Goal: Transaction & Acquisition: Purchase product/service

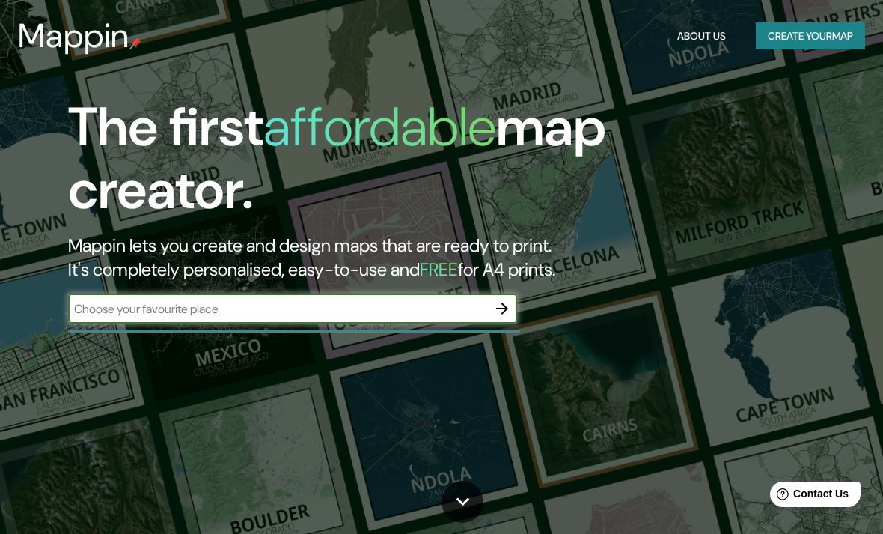
click at [408, 308] on input "text" at bounding box center [277, 308] width 419 height 17
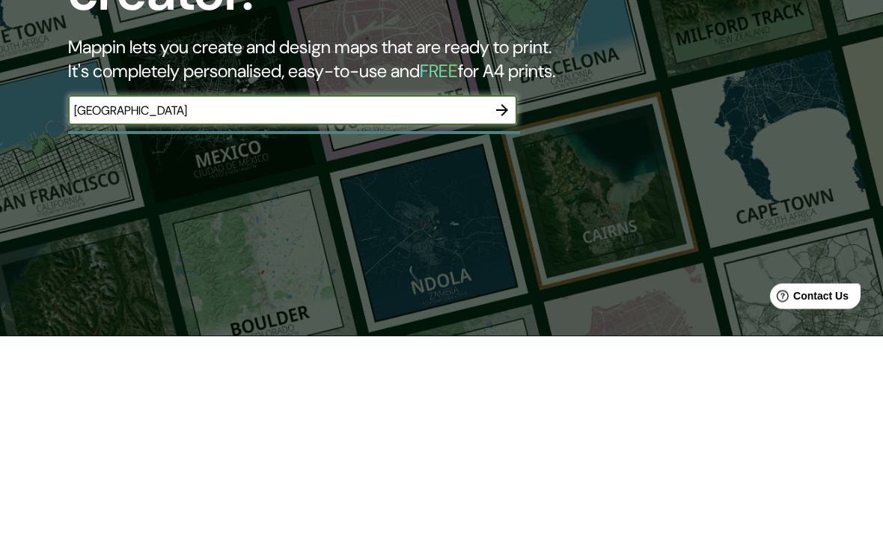
type input "[GEOGRAPHIC_DATA]"
click at [503, 302] on icon "button" at bounding box center [502, 308] width 12 height 12
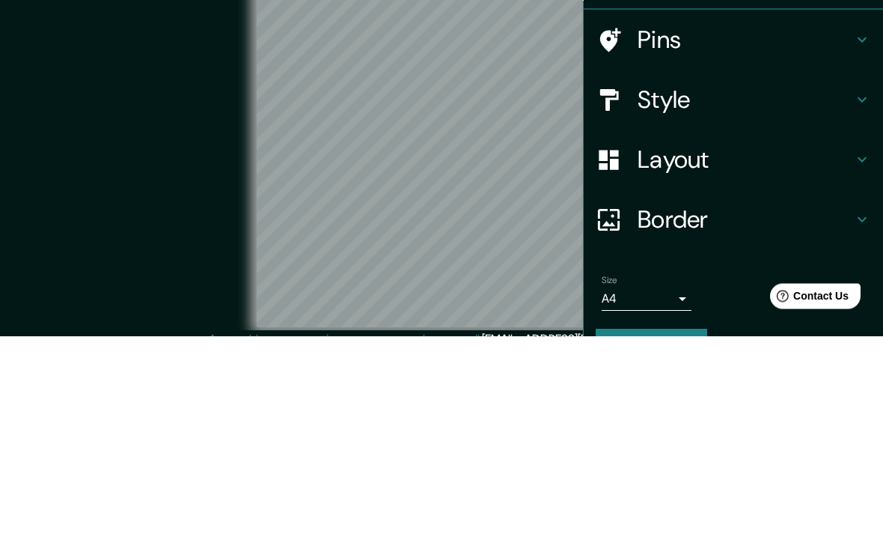
scroll to position [61, 0]
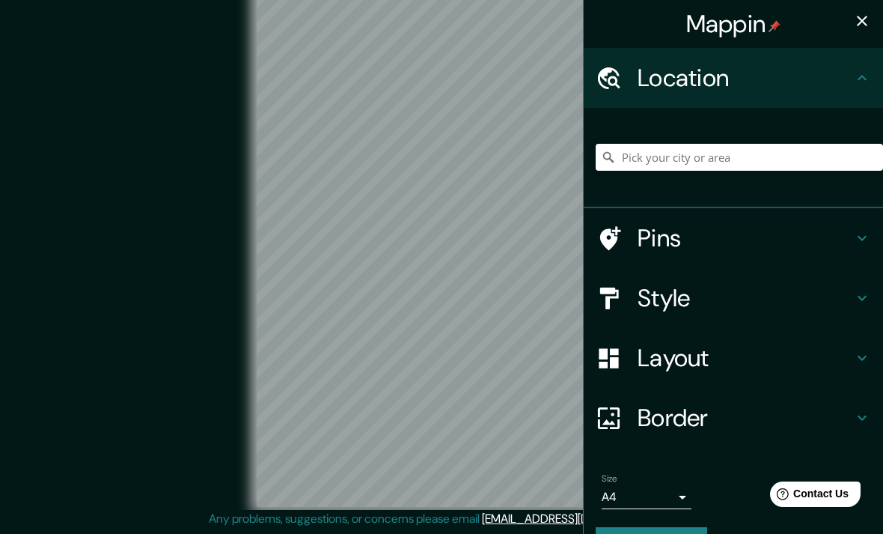
click at [848, 301] on h4 "Style" at bounding box center [746, 298] width 216 height 30
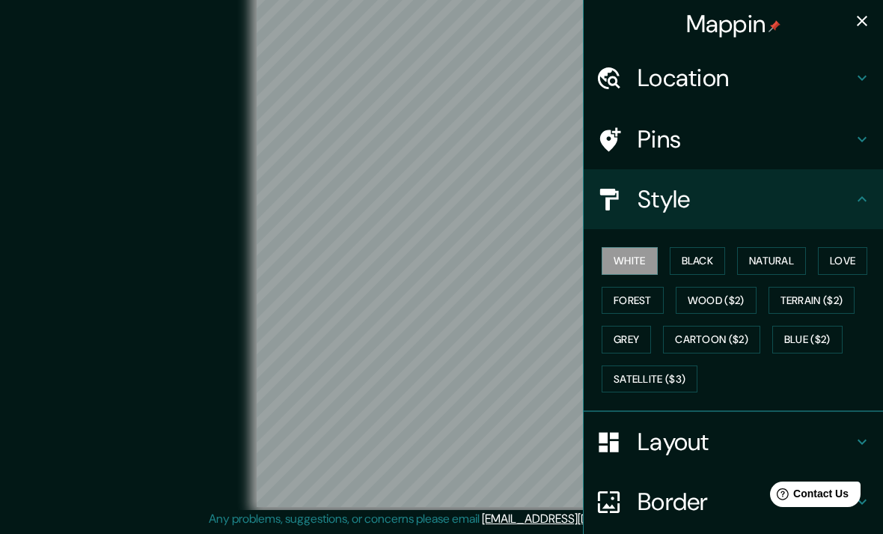
click at [865, 85] on icon at bounding box center [862, 78] width 18 height 18
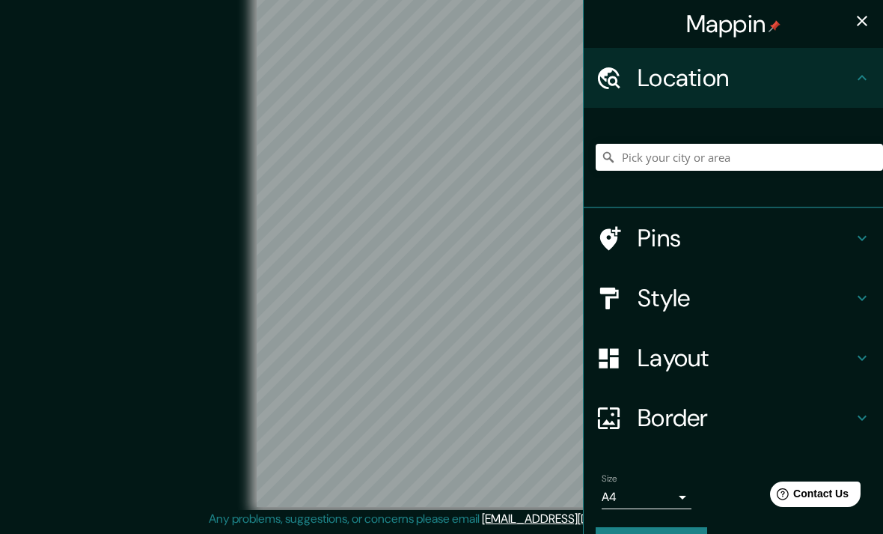
click at [855, 418] on icon at bounding box center [862, 418] width 18 height 18
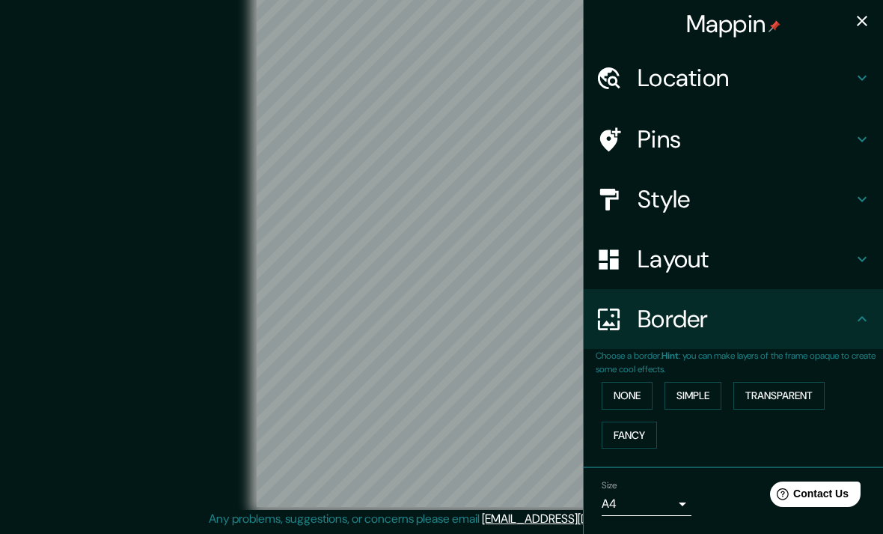
click at [874, 275] on div "Layout" at bounding box center [733, 259] width 299 height 60
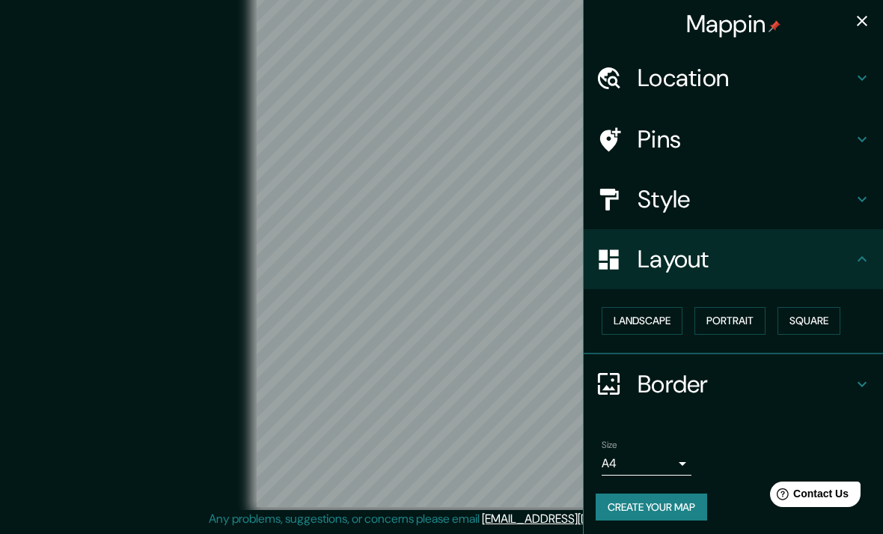
click at [659, 325] on button "Landscape" at bounding box center [642, 321] width 81 height 28
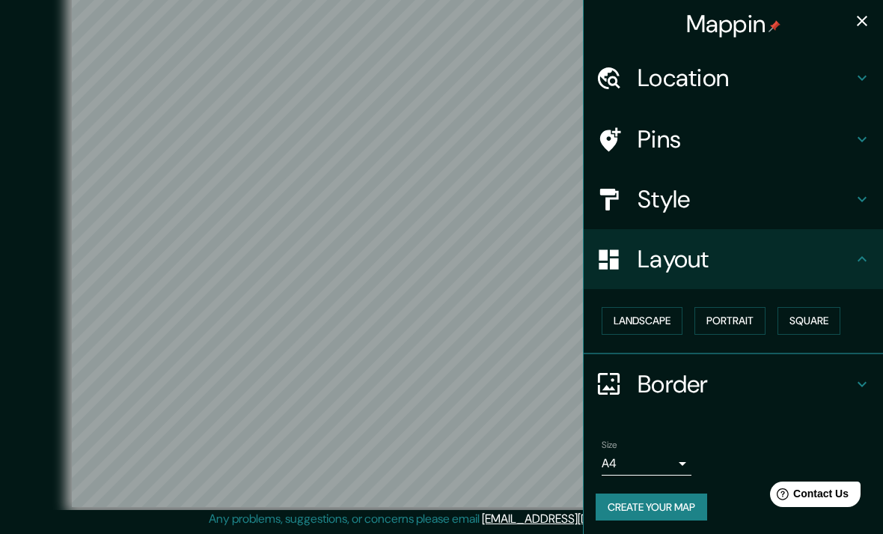
click at [861, 75] on icon at bounding box center [862, 78] width 18 height 18
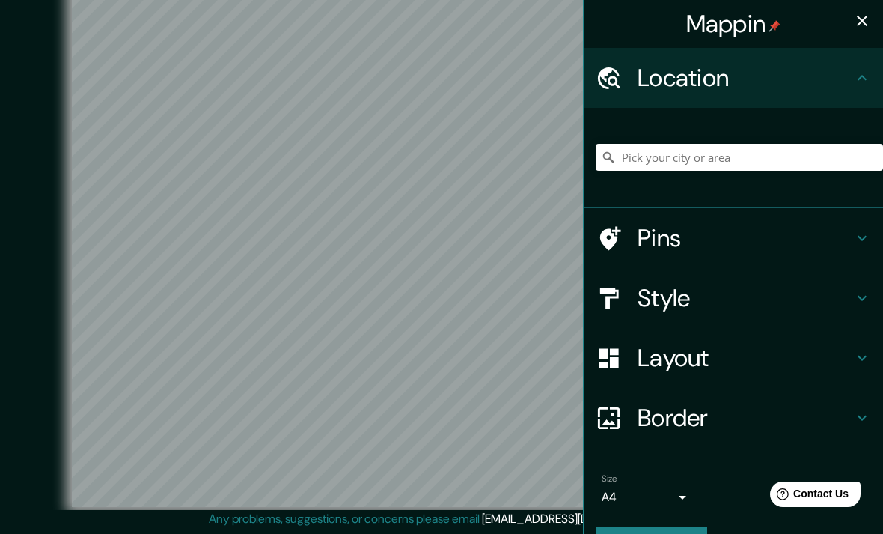
click at [856, 246] on div "Pins" at bounding box center [733, 238] width 299 height 60
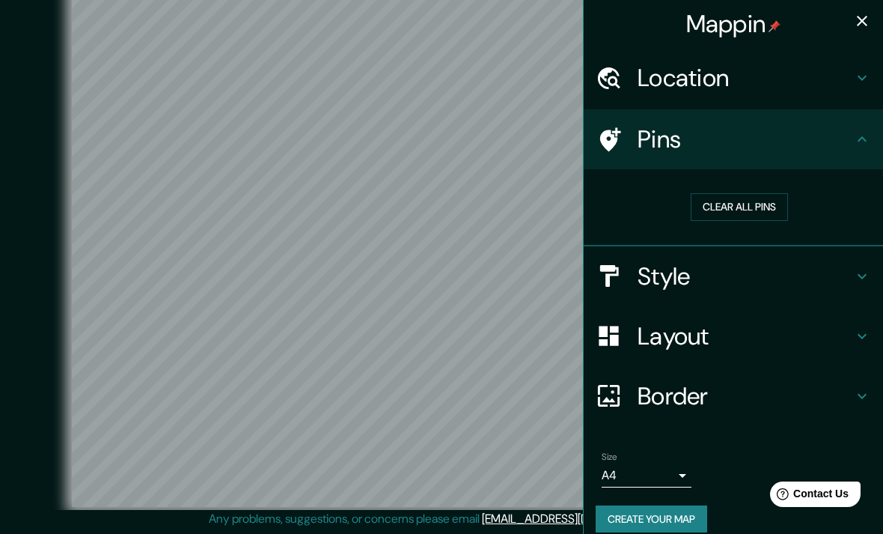
click at [874, 266] on div "Style" at bounding box center [733, 276] width 299 height 60
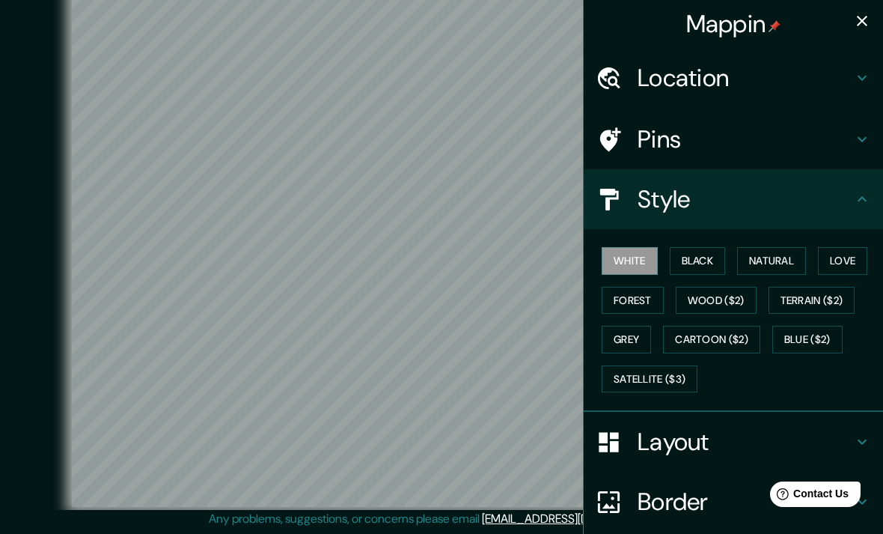
click at [709, 262] on button "Black" at bounding box center [698, 261] width 56 height 28
click at [755, 268] on button "Natural" at bounding box center [771, 261] width 69 height 28
click at [861, 260] on button "Love" at bounding box center [842, 261] width 49 height 28
click at [642, 295] on button "Forest" at bounding box center [633, 301] width 62 height 28
click at [650, 341] on button "Grey" at bounding box center [626, 340] width 49 height 28
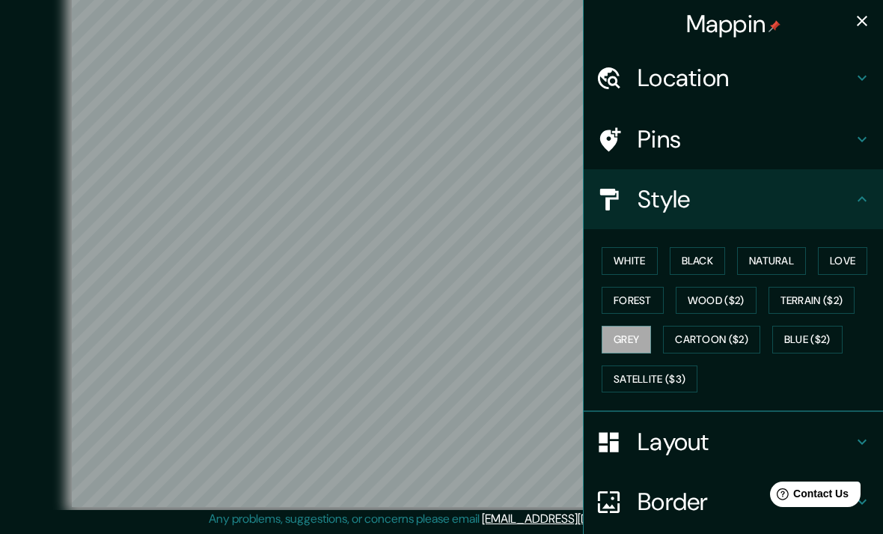
click at [782, 270] on button "Natural" at bounding box center [771, 261] width 69 height 28
